Goal: Task Accomplishment & Management: Complete application form

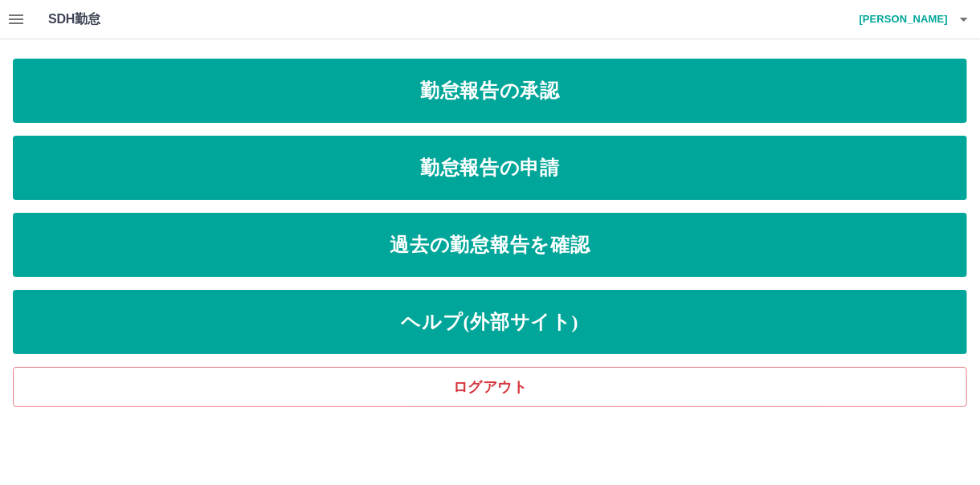
click at [22, 18] on icon "button" at bounding box center [15, 19] width 19 height 19
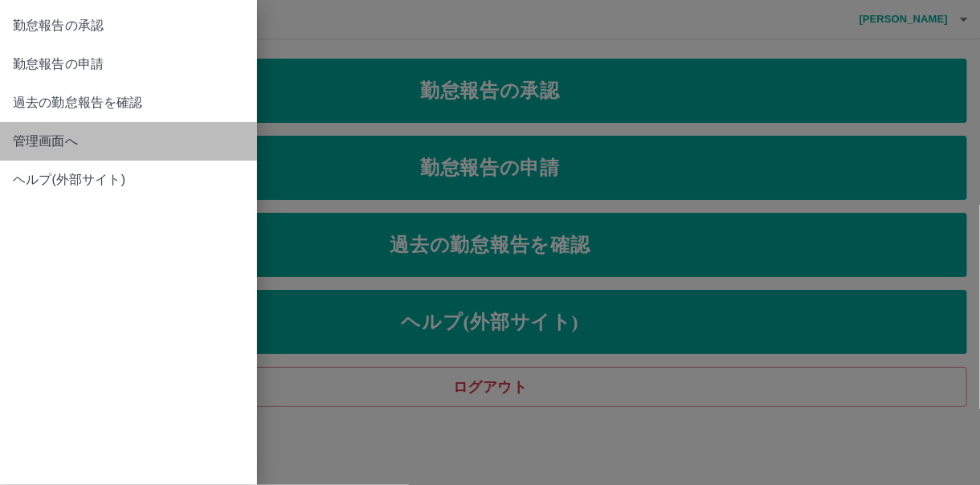
click at [40, 132] on span "管理画面へ" at bounding box center [128, 141] width 231 height 19
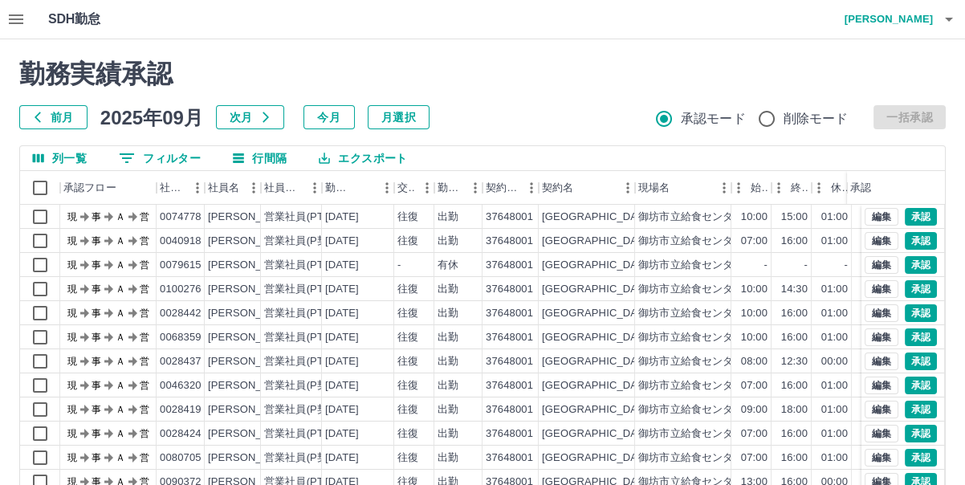
click at [1, 26] on button "button" at bounding box center [16, 19] width 32 height 39
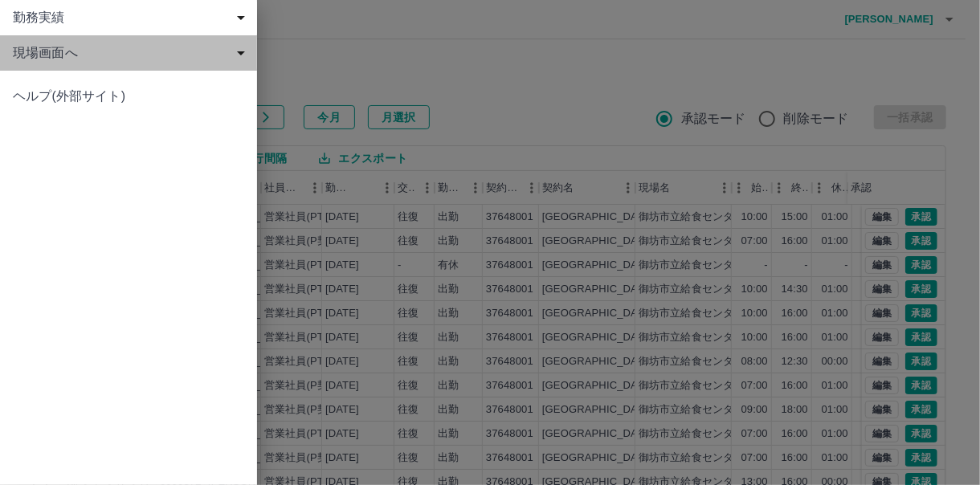
click at [43, 62] on span "現場画面へ" at bounding box center [132, 52] width 238 height 19
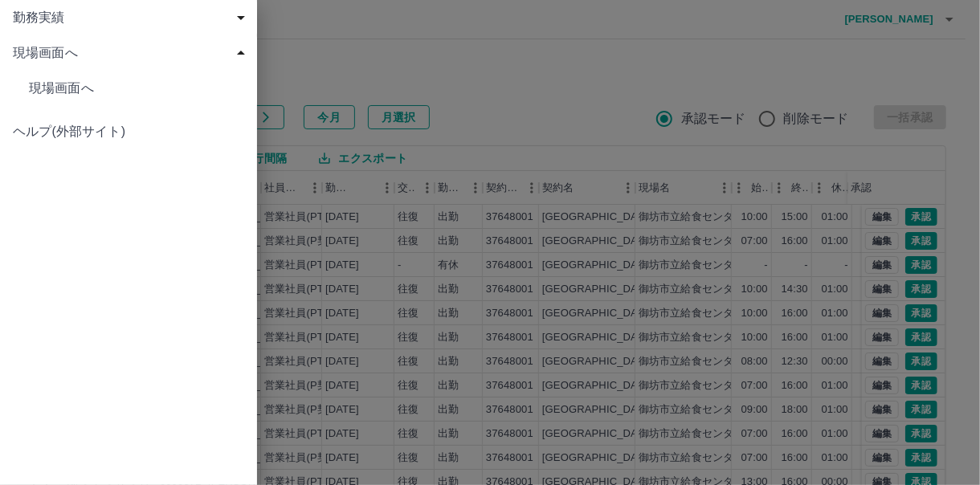
click at [47, 76] on link "現場画面へ" at bounding box center [128, 88] width 257 height 35
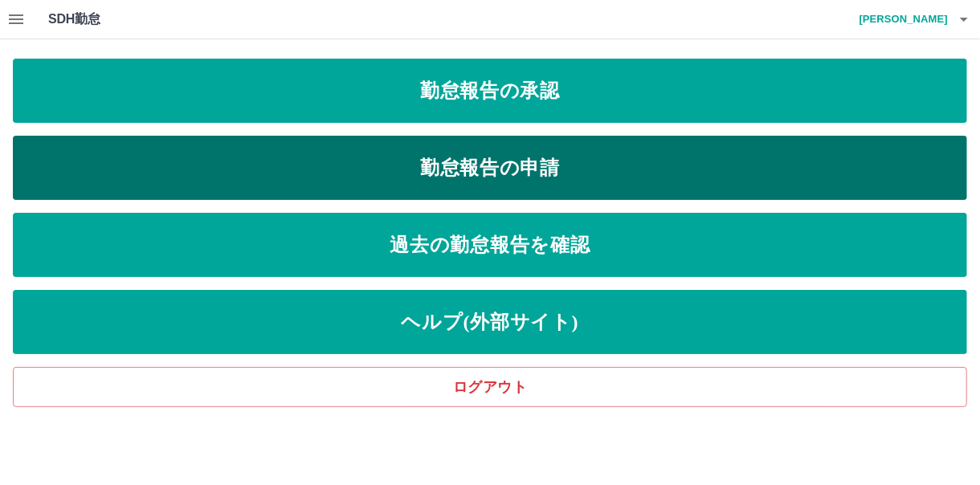
click at [247, 181] on link "勤怠報告の申請" at bounding box center [490, 168] width 954 height 64
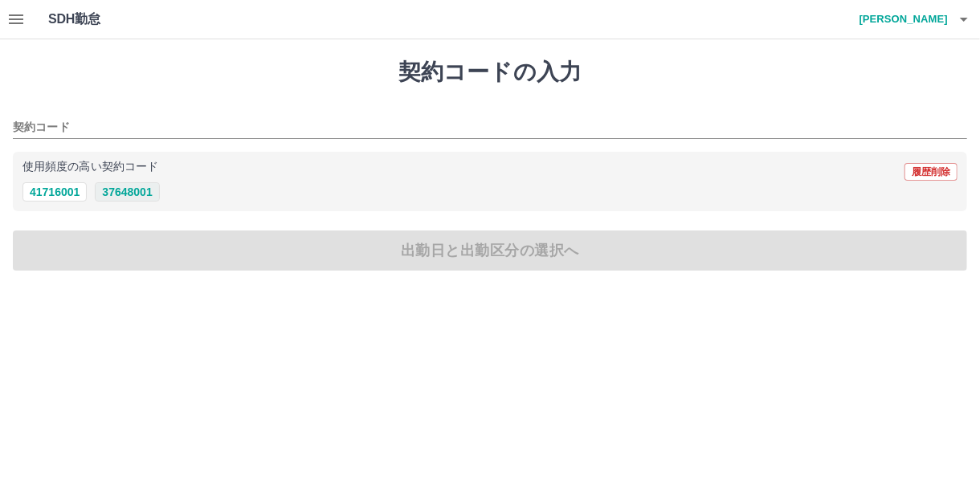
click at [141, 198] on button "37648001" at bounding box center [127, 191] width 64 height 19
type input "********"
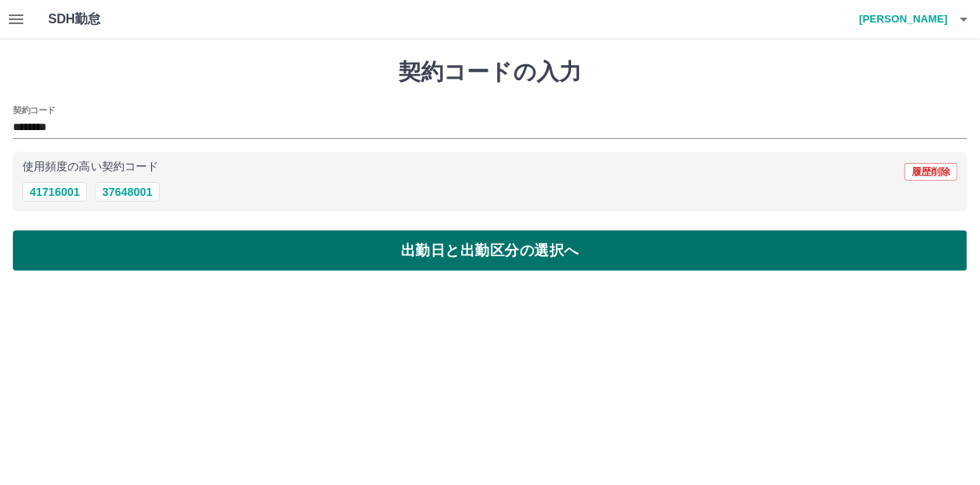
click at [145, 234] on button "出勤日と出勤区分の選択へ" at bounding box center [490, 251] width 954 height 40
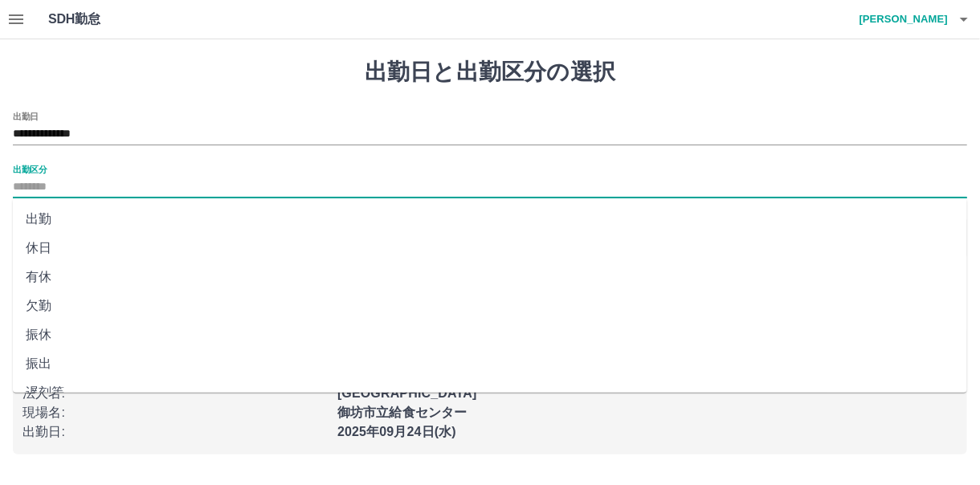
click at [61, 180] on input "出勤区分" at bounding box center [490, 188] width 954 height 20
click at [59, 205] on li "出勤" at bounding box center [490, 219] width 954 height 29
type input "**"
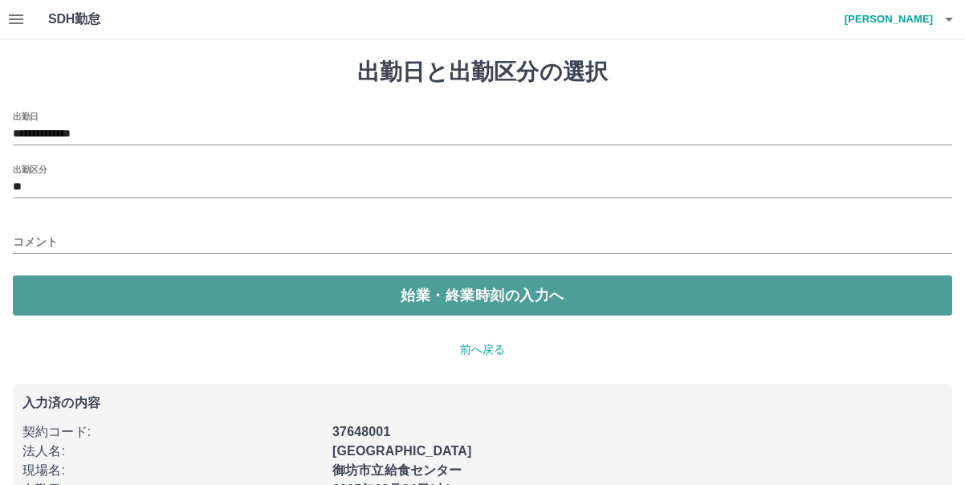
click at [91, 279] on button "始業・終業時刻の入力へ" at bounding box center [483, 295] width 940 height 40
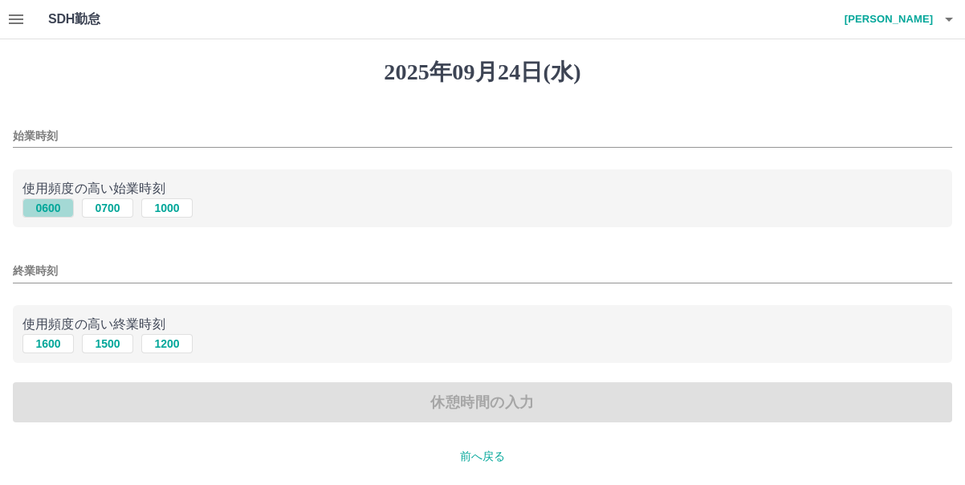
click at [54, 214] on button "0600" at bounding box center [47, 207] width 51 height 19
type input "****"
click at [53, 336] on button "1600" at bounding box center [47, 343] width 51 height 19
type input "****"
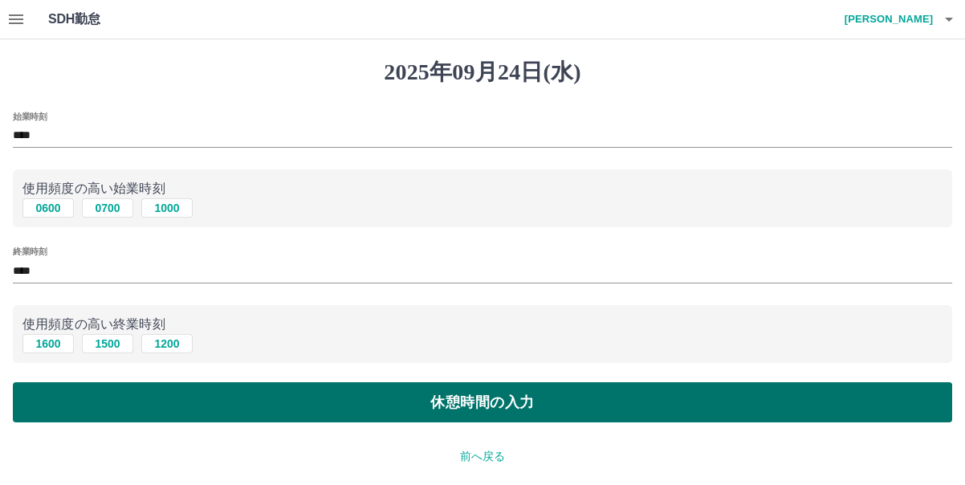
click at [106, 394] on button "休憩時間の入力" at bounding box center [483, 402] width 940 height 40
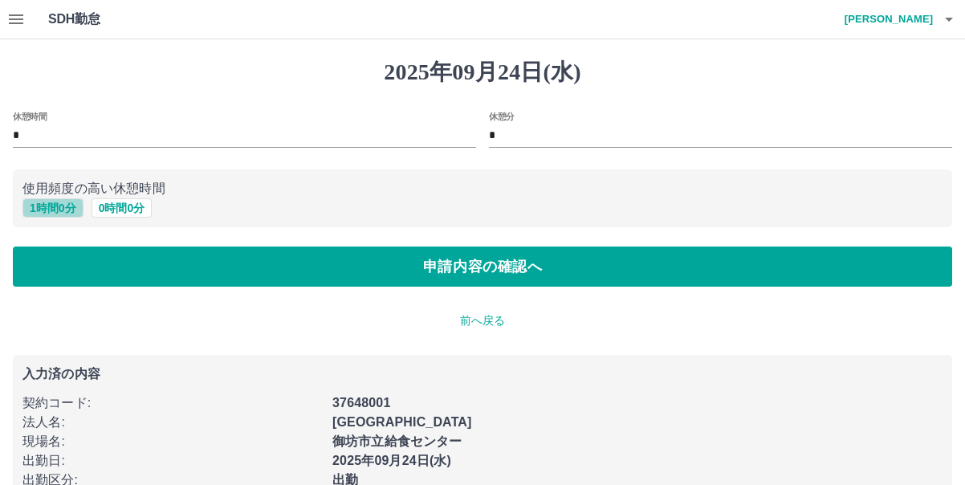
click at [47, 212] on button "1 時間 0 分" at bounding box center [52, 207] width 61 height 19
type input "*"
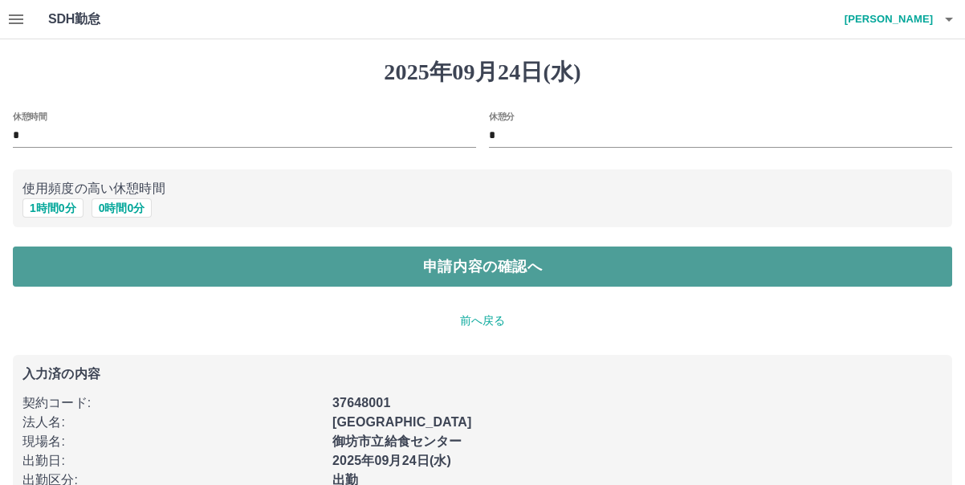
click at [83, 271] on button "申請内容の確認へ" at bounding box center [483, 267] width 940 height 40
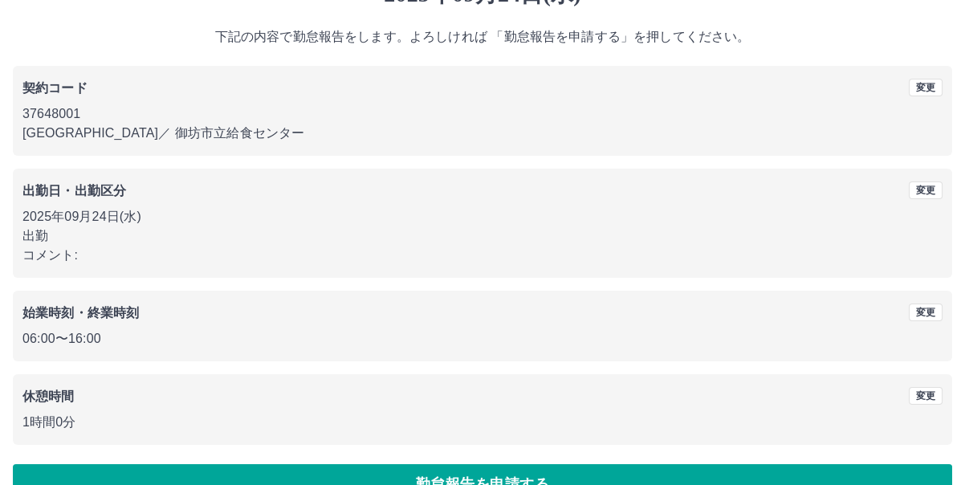
scroll to position [116, 0]
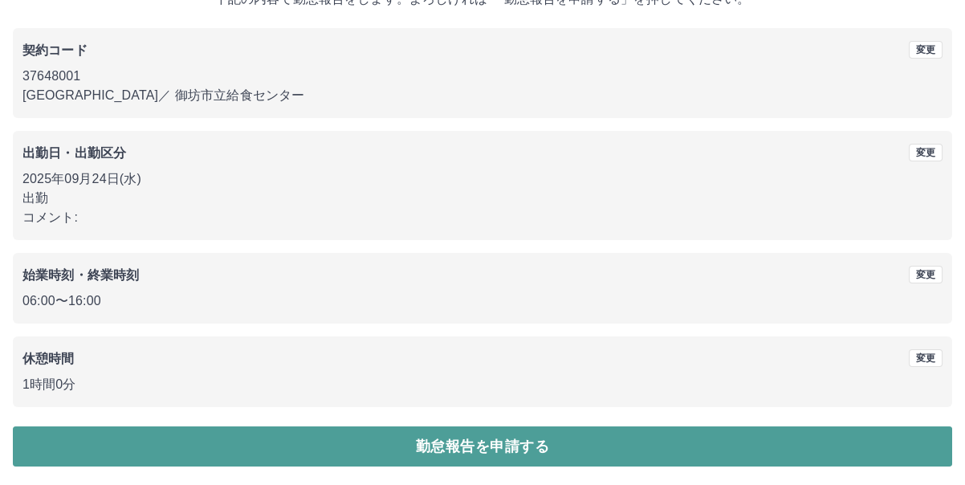
click at [418, 440] on button "勤怠報告を申請する" at bounding box center [483, 446] width 940 height 40
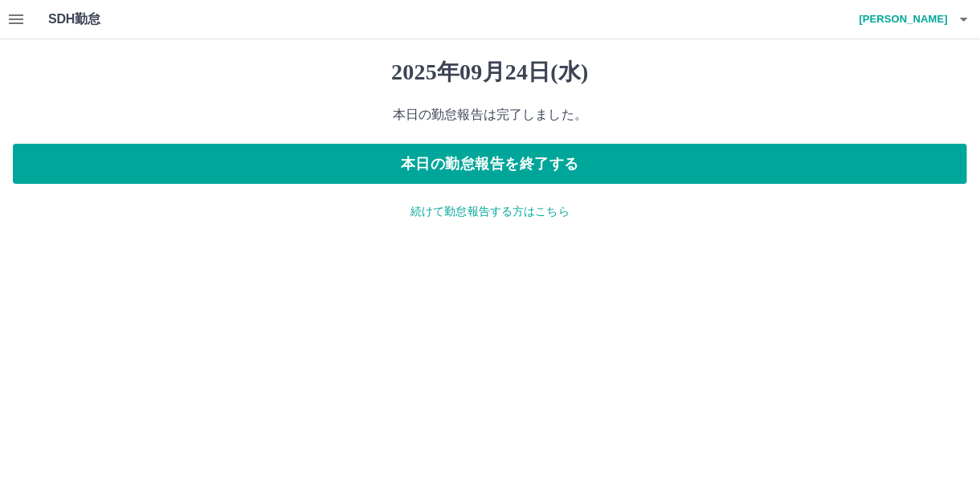
click at [27, 29] on button "button" at bounding box center [16, 19] width 32 height 39
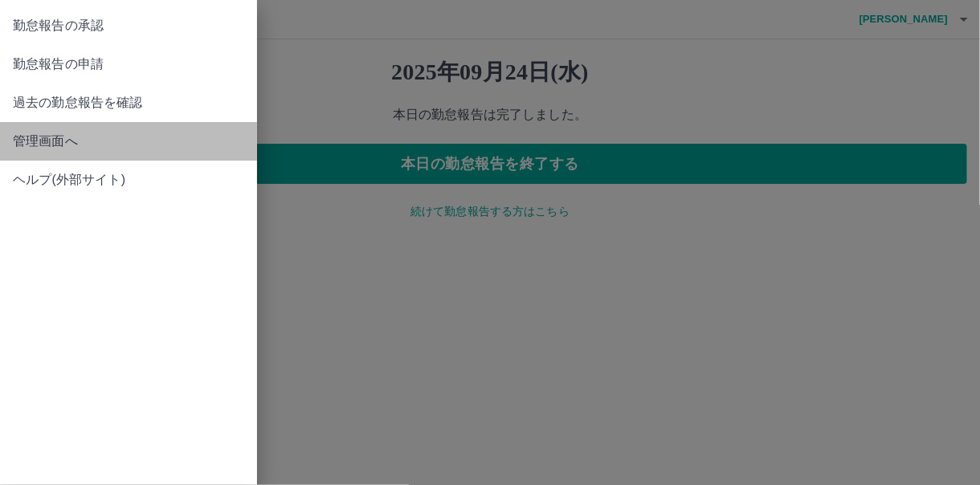
click at [47, 133] on span "管理画面へ" at bounding box center [128, 141] width 231 height 19
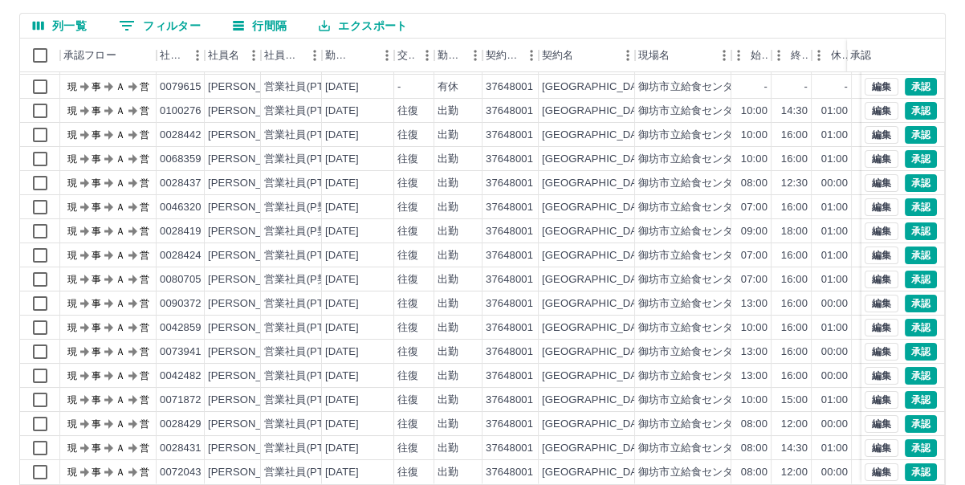
scroll to position [194, 0]
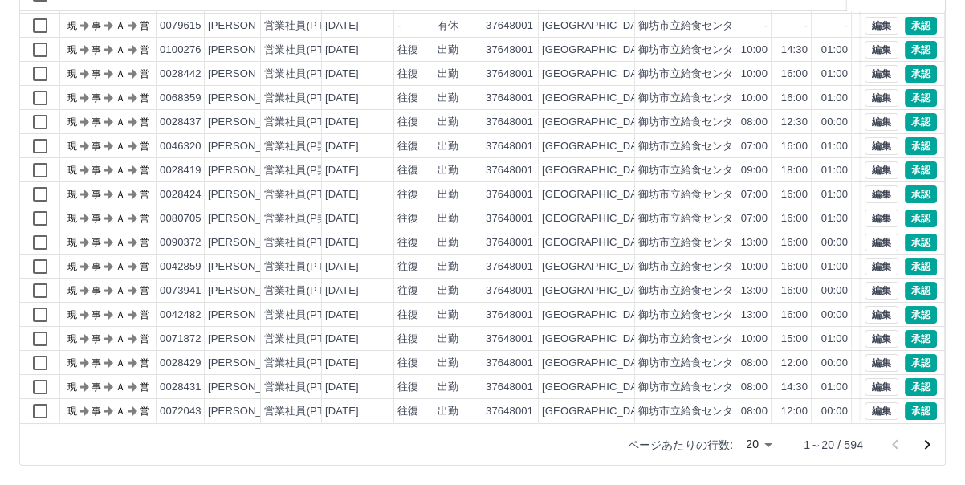
click at [768, 444] on body "SDH勤怠 [PERSON_NAME]実績承認 前月 [DATE] 次月 今月 月選択 承認モード 削除モード 一括承認 列一覧 0 フィルター 行間隔 エク…" at bounding box center [482, 145] width 965 height 679
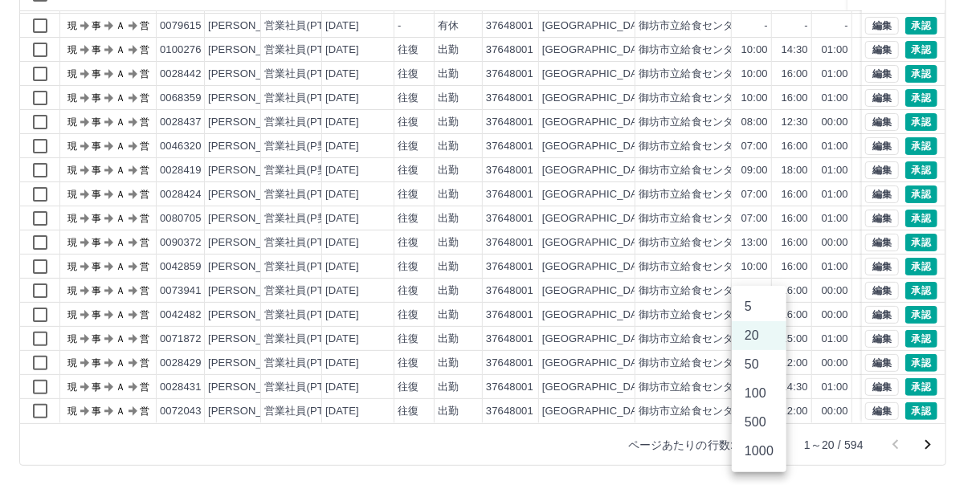
click at [762, 386] on li "100" at bounding box center [759, 393] width 55 height 29
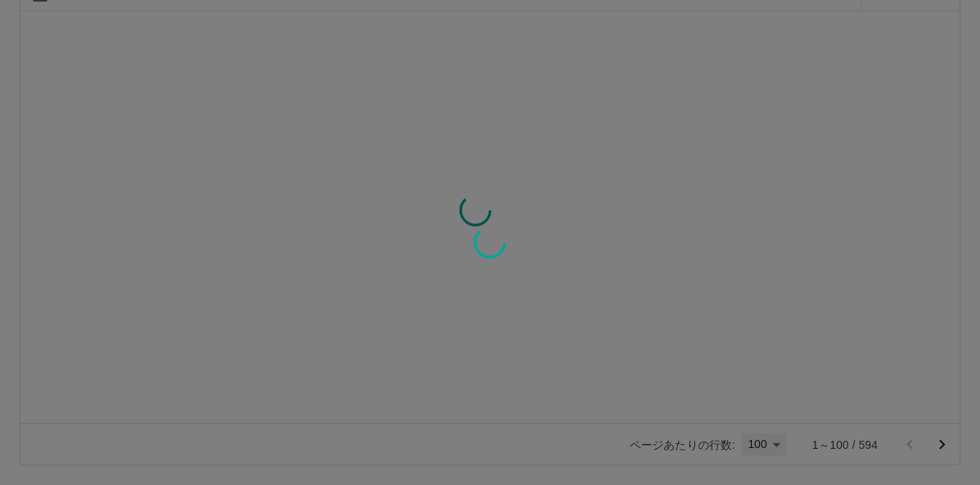
type input "***"
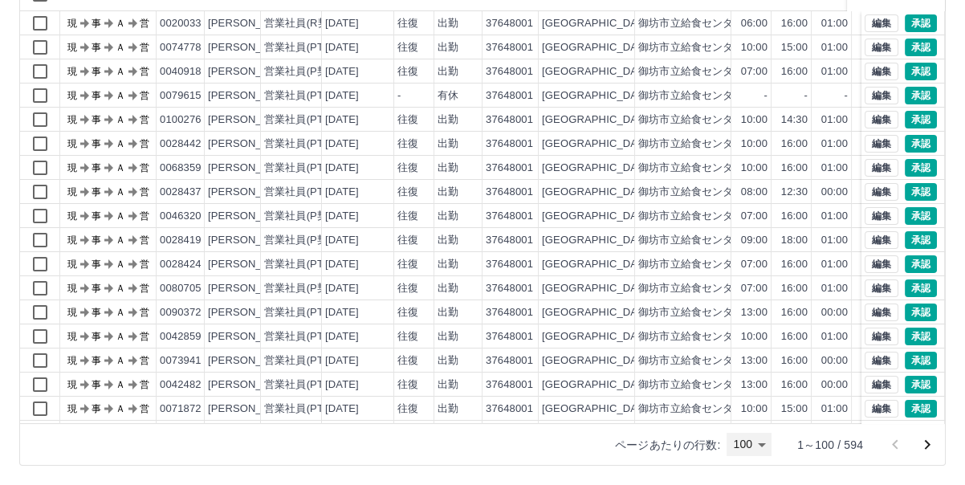
scroll to position [0, 0]
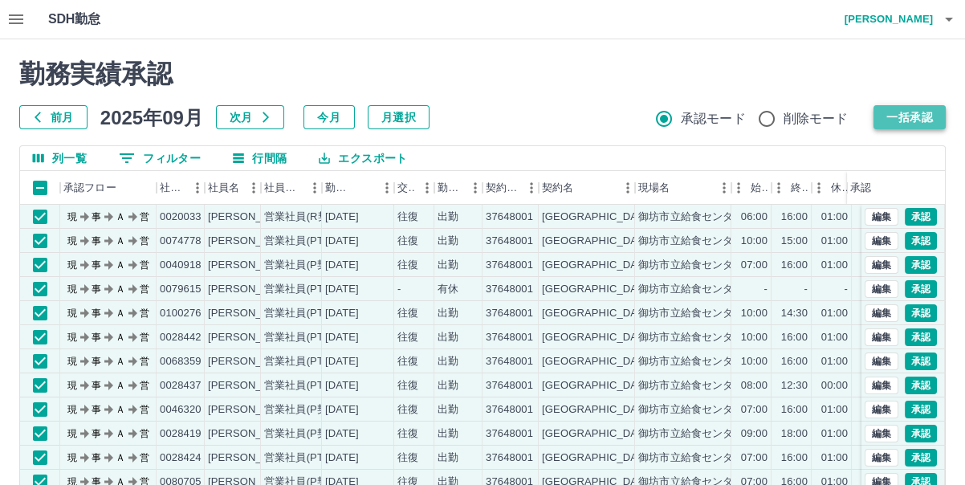
click at [904, 114] on button "一括承認" at bounding box center [910, 117] width 72 height 24
